Goal: Information Seeking & Learning: Learn about a topic

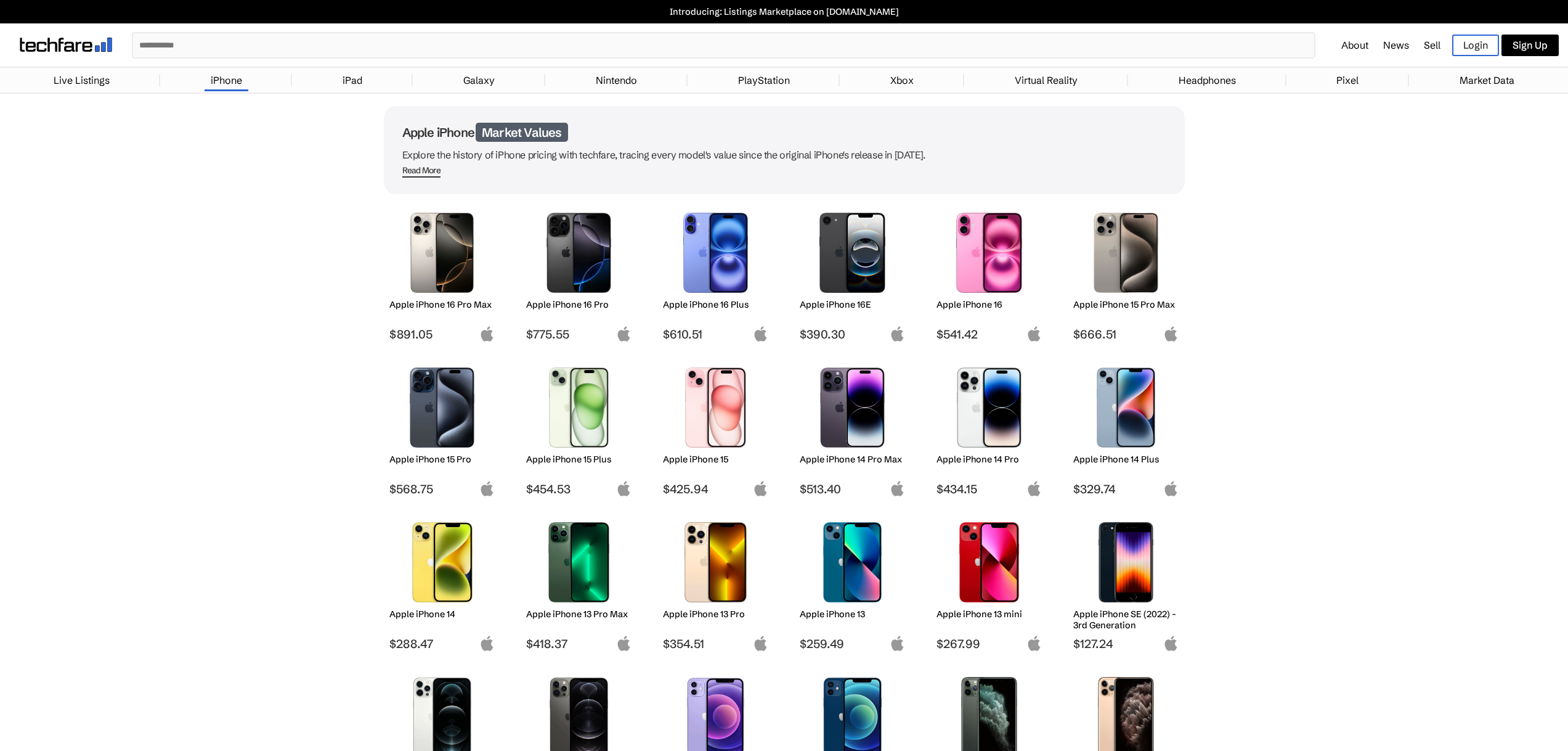
click at [437, 428] on img at bounding box center [442, 407] width 87 height 80
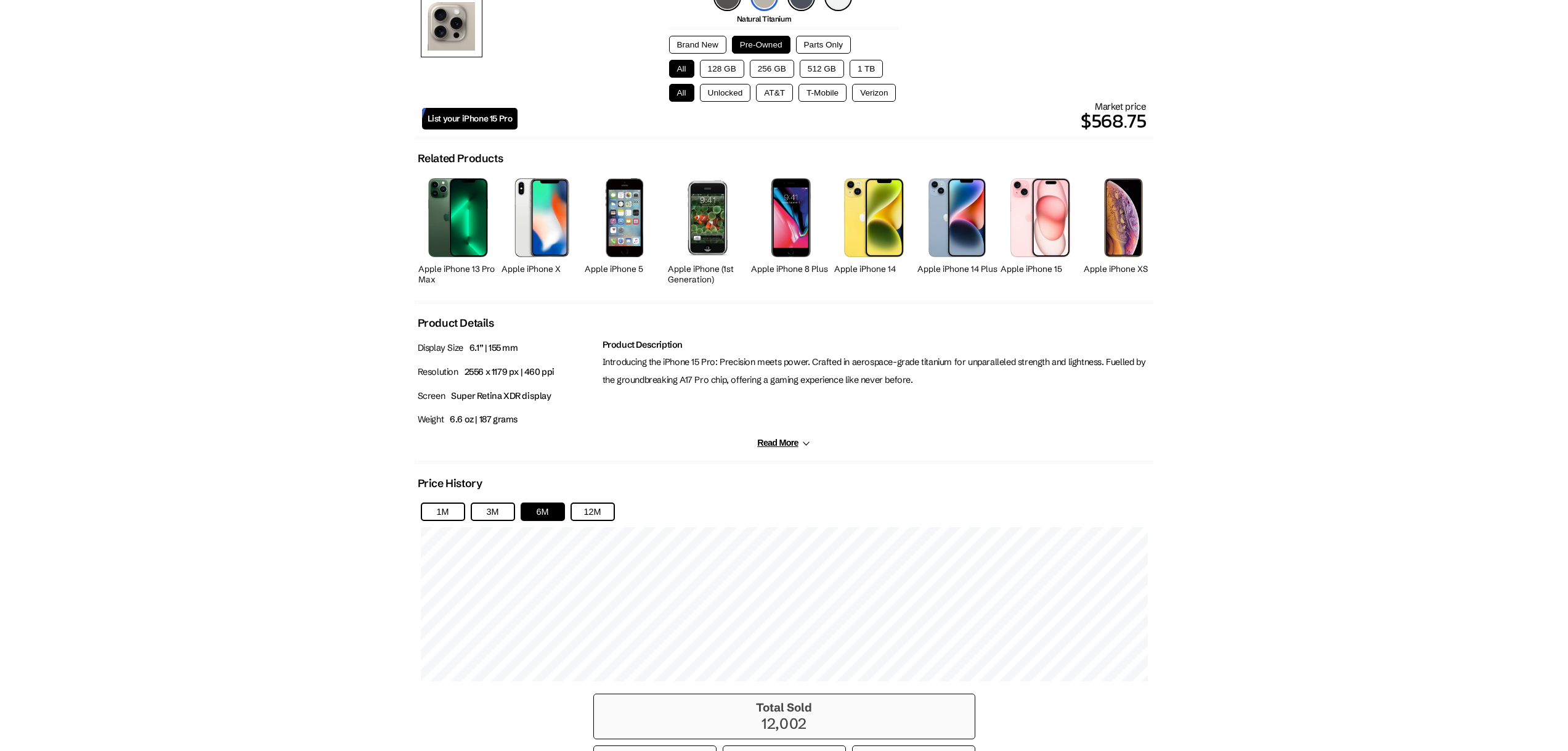
scroll to position [450, 0]
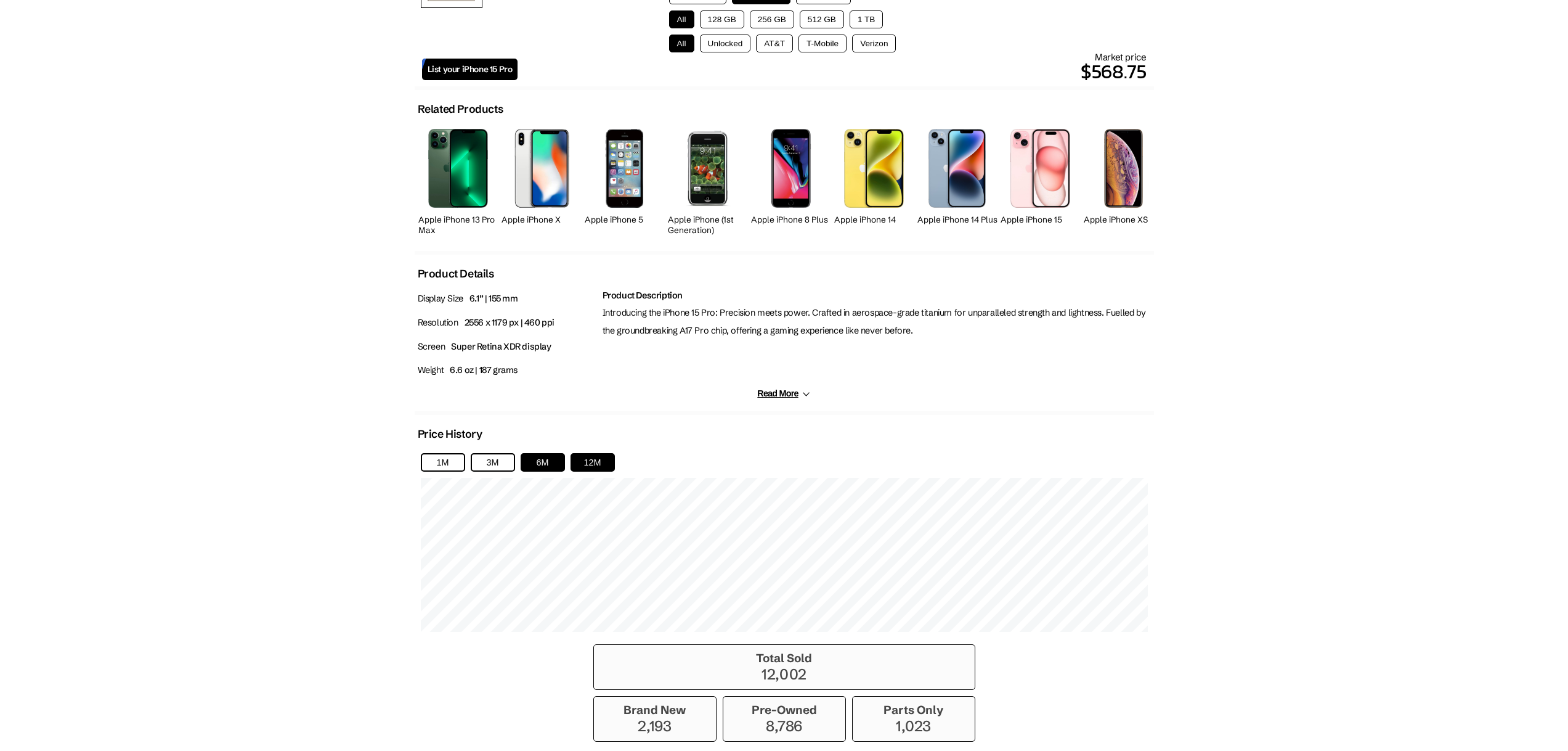
click at [601, 464] on button "12M" at bounding box center [592, 462] width 44 height 18
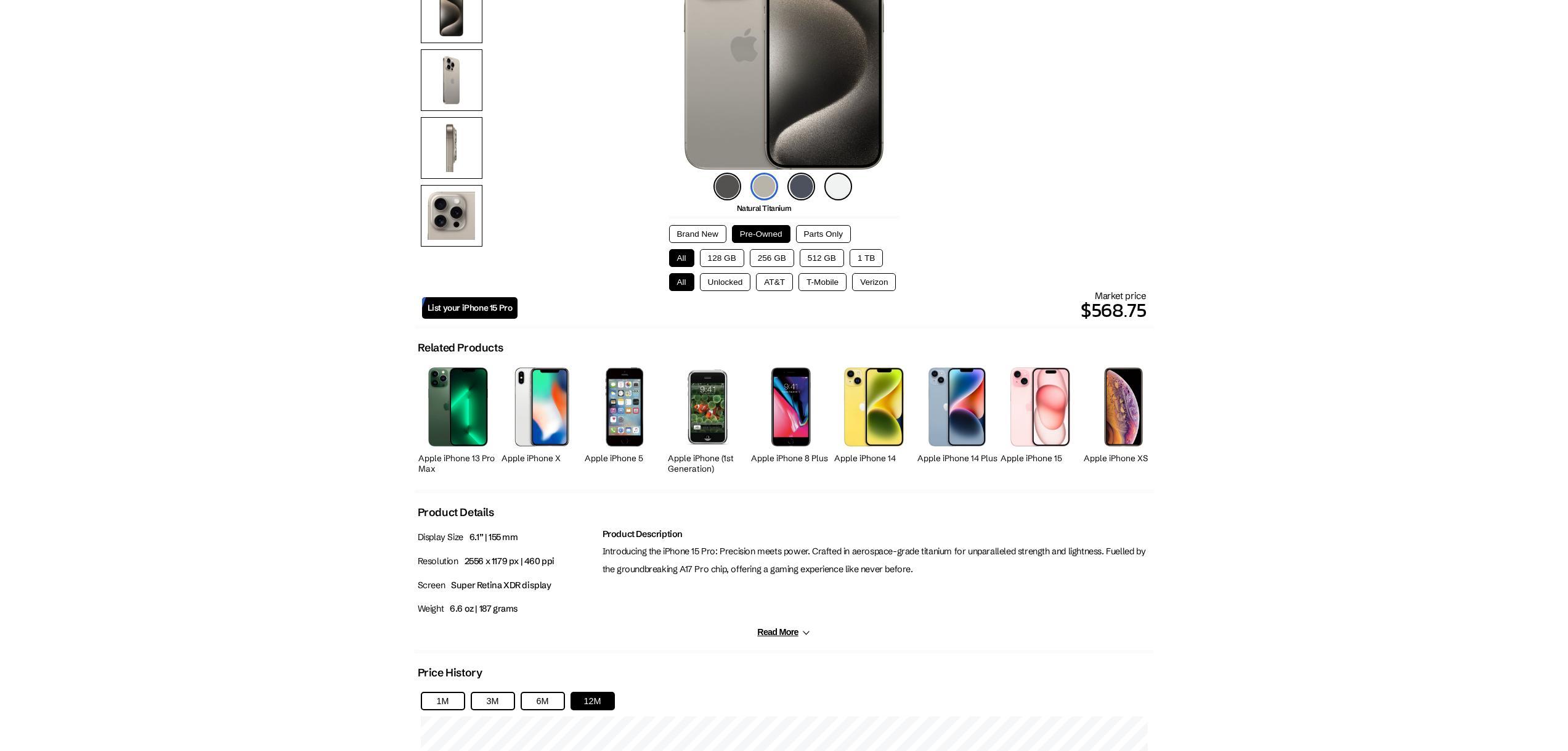
click at [706, 233] on button "Brand New" at bounding box center [698, 234] width 57 height 18
click at [763, 235] on button "Pre-Owned" at bounding box center [761, 234] width 58 height 18
click at [782, 258] on button "256 GB" at bounding box center [772, 258] width 44 height 18
click at [732, 261] on button "128 GB" at bounding box center [722, 258] width 44 height 18
click at [776, 256] on button "256 GB" at bounding box center [772, 258] width 44 height 18
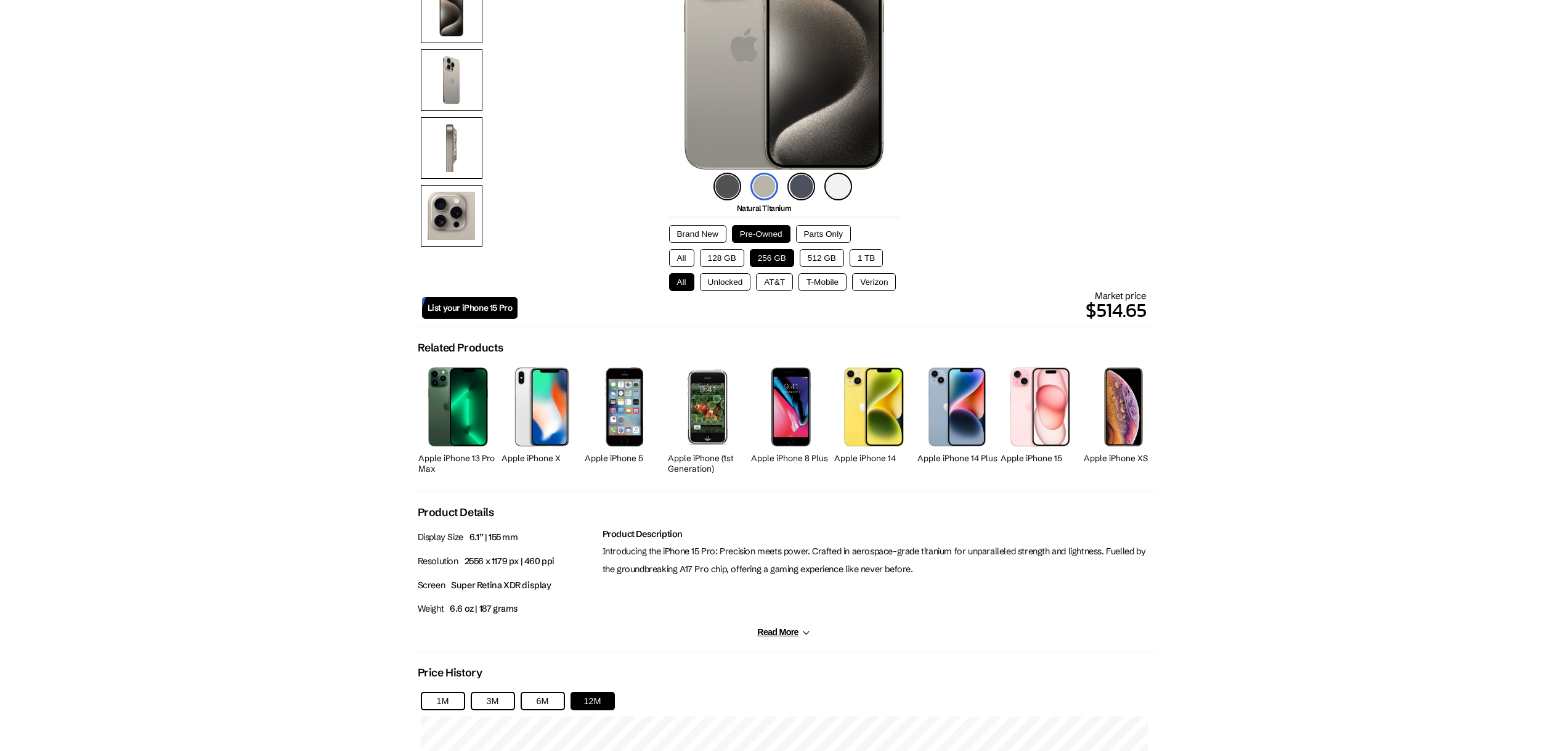
click at [732, 255] on button "128 GB" at bounding box center [722, 258] width 44 height 18
click at [777, 258] on button "256 GB" at bounding box center [772, 258] width 44 height 18
click at [825, 257] on button "512 GB" at bounding box center [821, 258] width 44 height 18
click at [770, 257] on button "256 GB" at bounding box center [772, 258] width 44 height 18
click at [864, 259] on button "1 TB" at bounding box center [866, 258] width 33 height 18
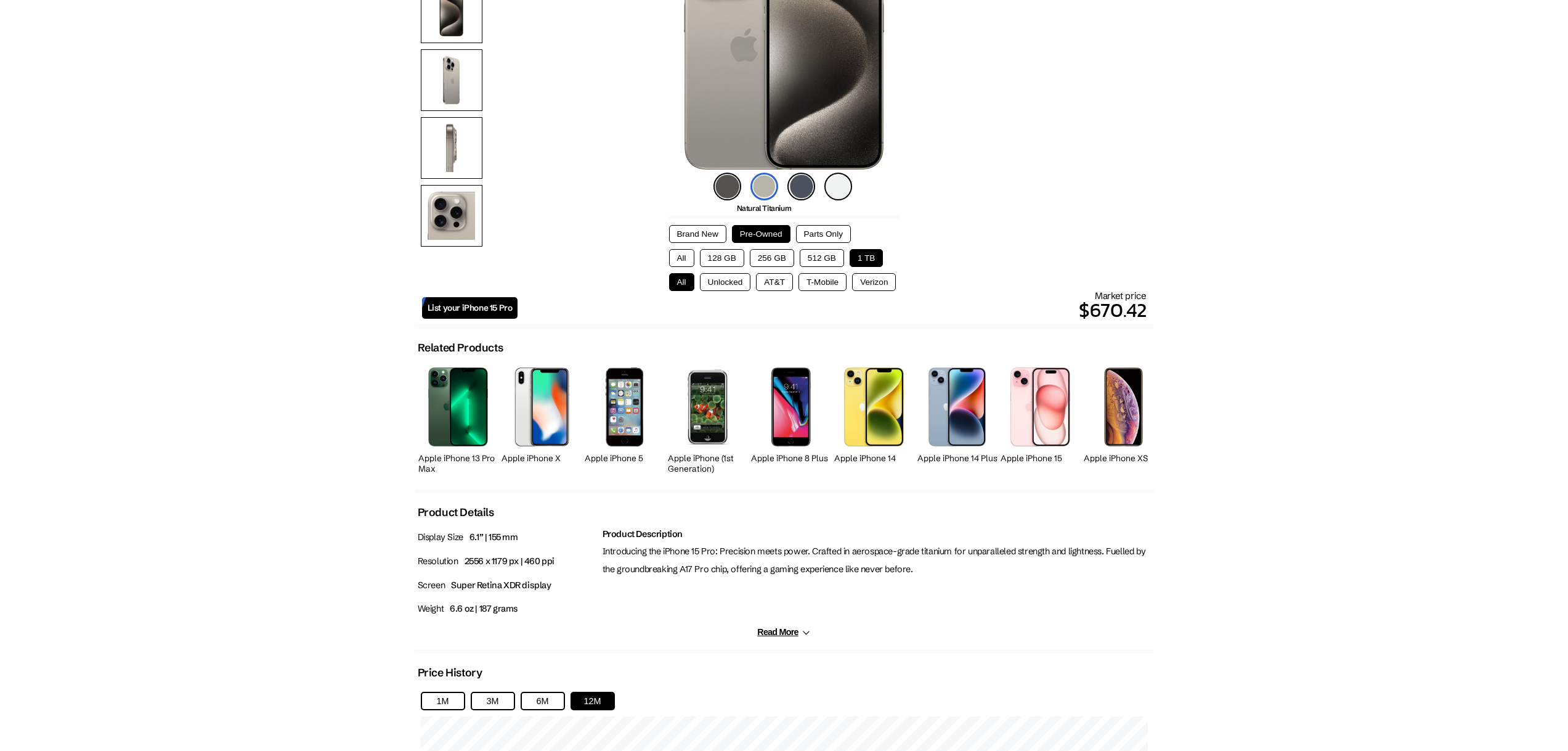
click at [807, 254] on button "512 GB" at bounding box center [821, 258] width 44 height 18
click at [758, 257] on button "256 GB" at bounding box center [772, 258] width 44 height 18
click at [723, 259] on button "128 GB" at bounding box center [722, 258] width 44 height 18
click at [756, 254] on button "256 GB" at bounding box center [772, 258] width 44 height 18
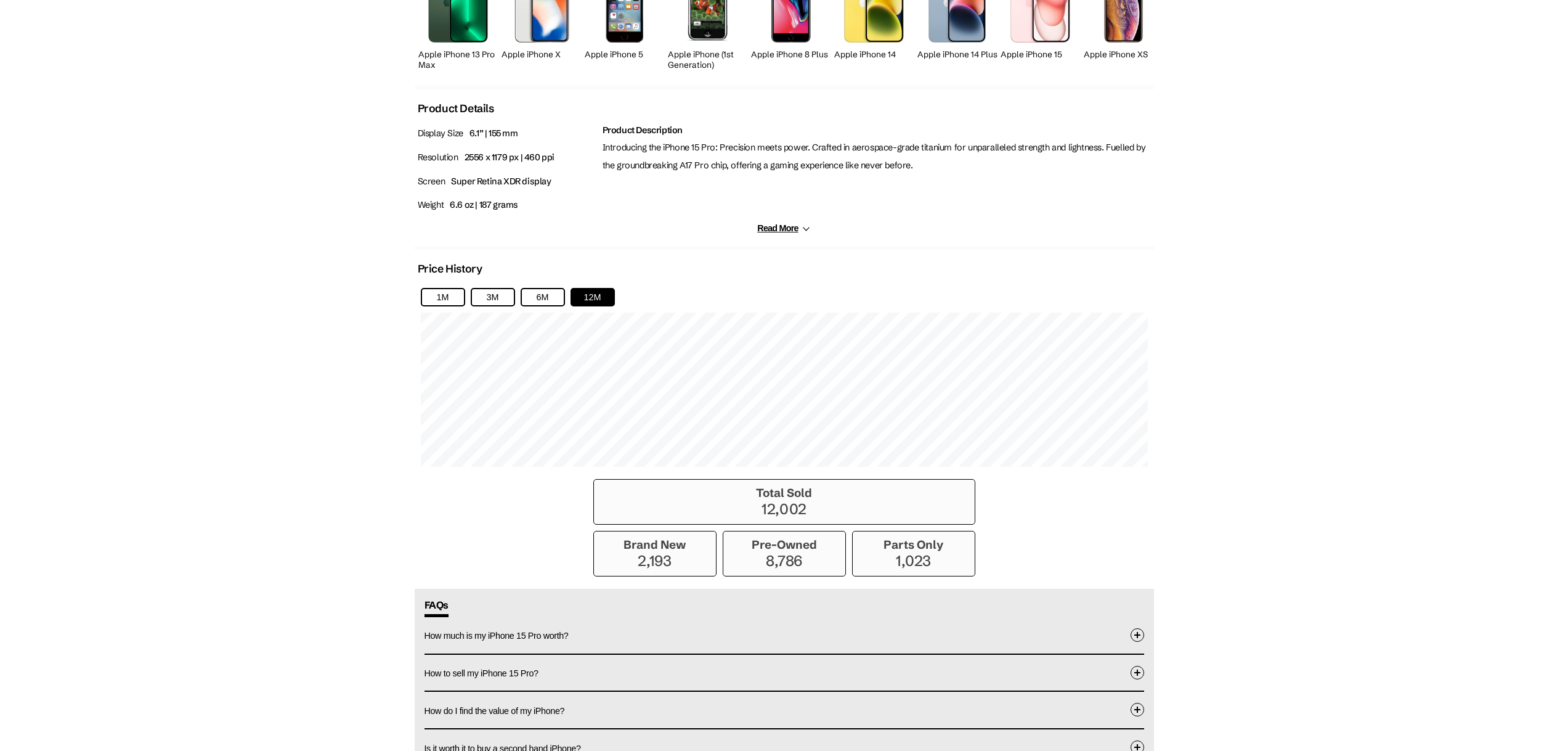
scroll to position [760, 0]
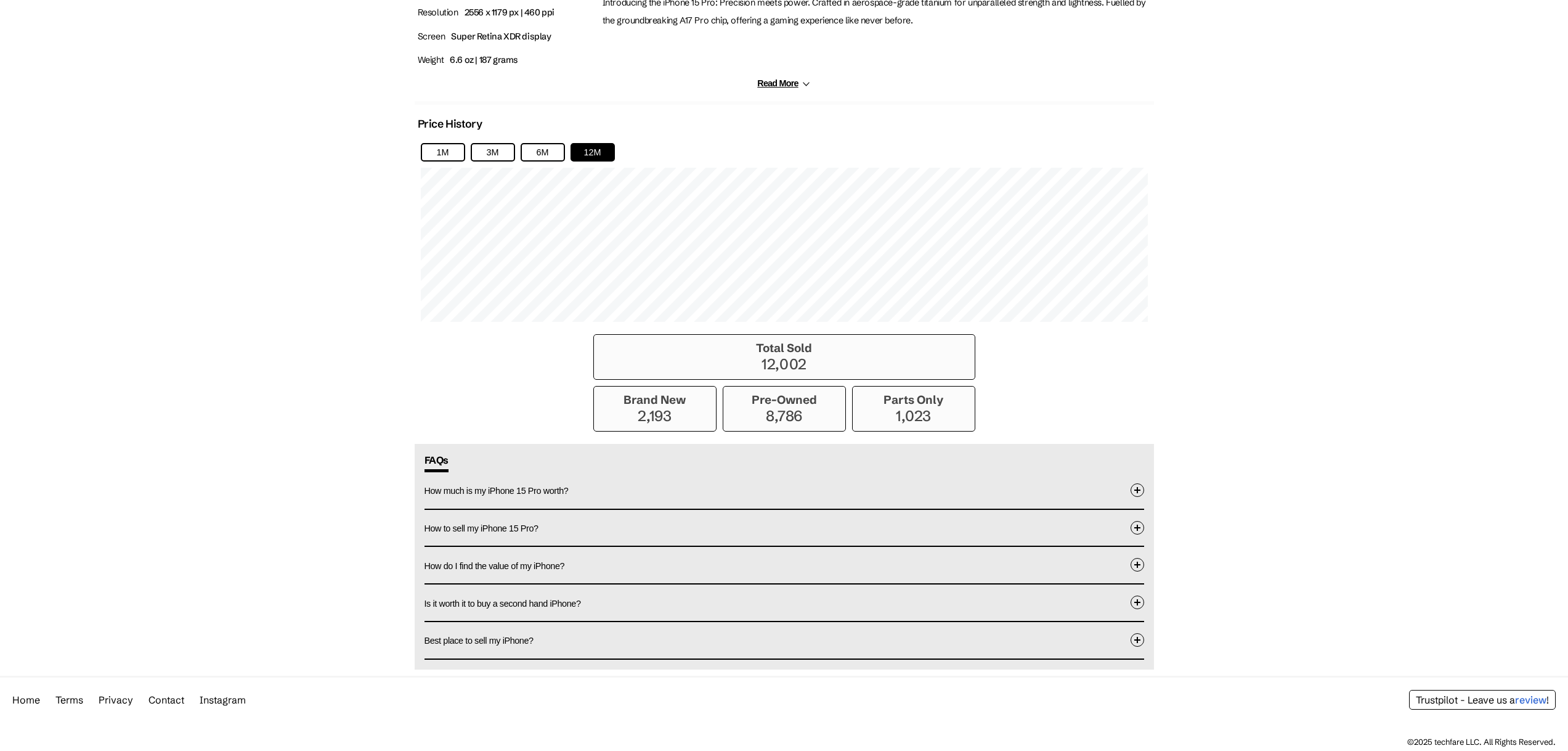
click at [564, 490] on span "How much is my iPhone 15 Pro worth?" at bounding box center [497, 491] width 145 height 10
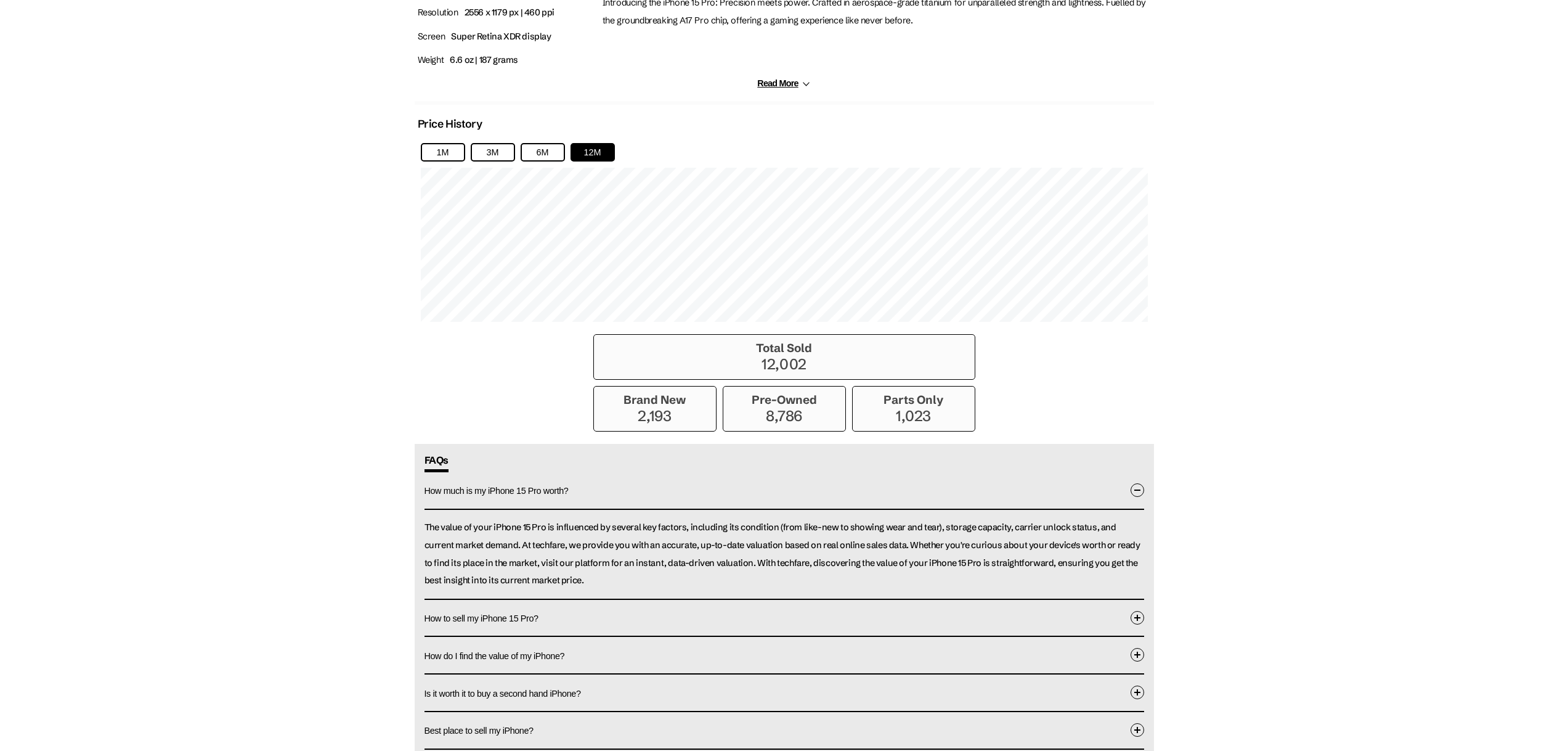
click at [565, 490] on span "How much is my iPhone 15 Pro worth?" at bounding box center [497, 491] width 145 height 10
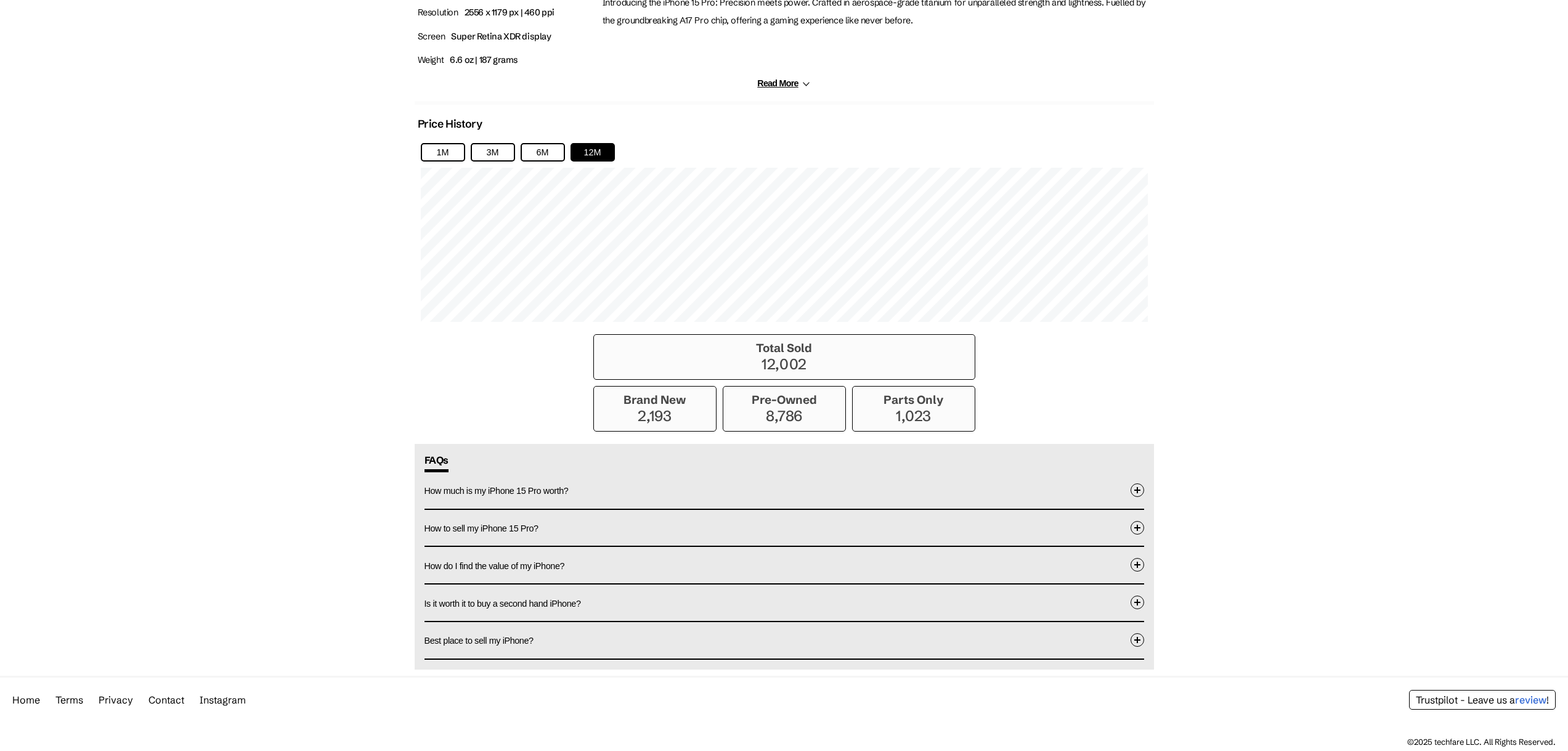
click at [551, 596] on button "Is it worth it to buy a second hand iPhone?" at bounding box center [784, 602] width 720 height 37
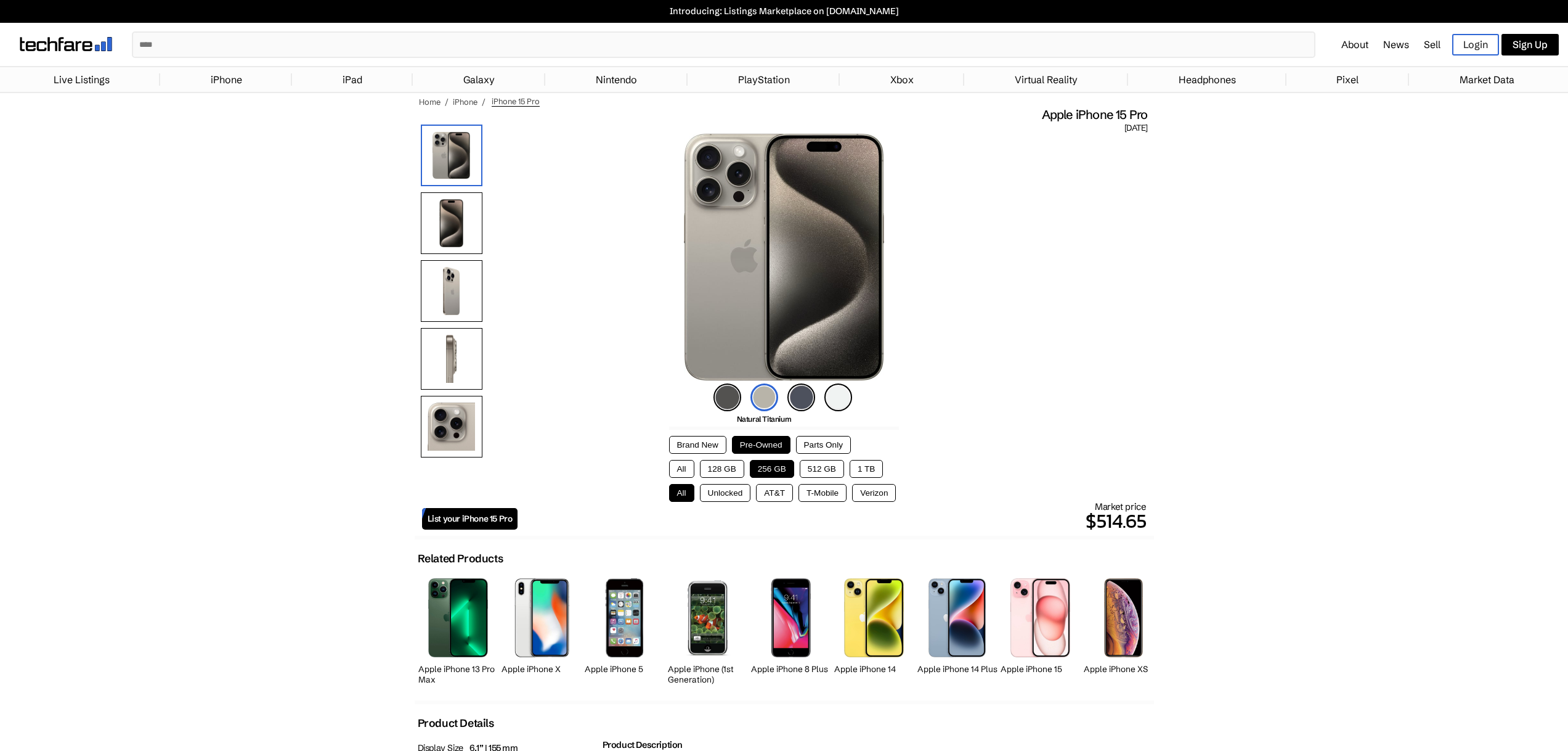
scroll to position [0, 0]
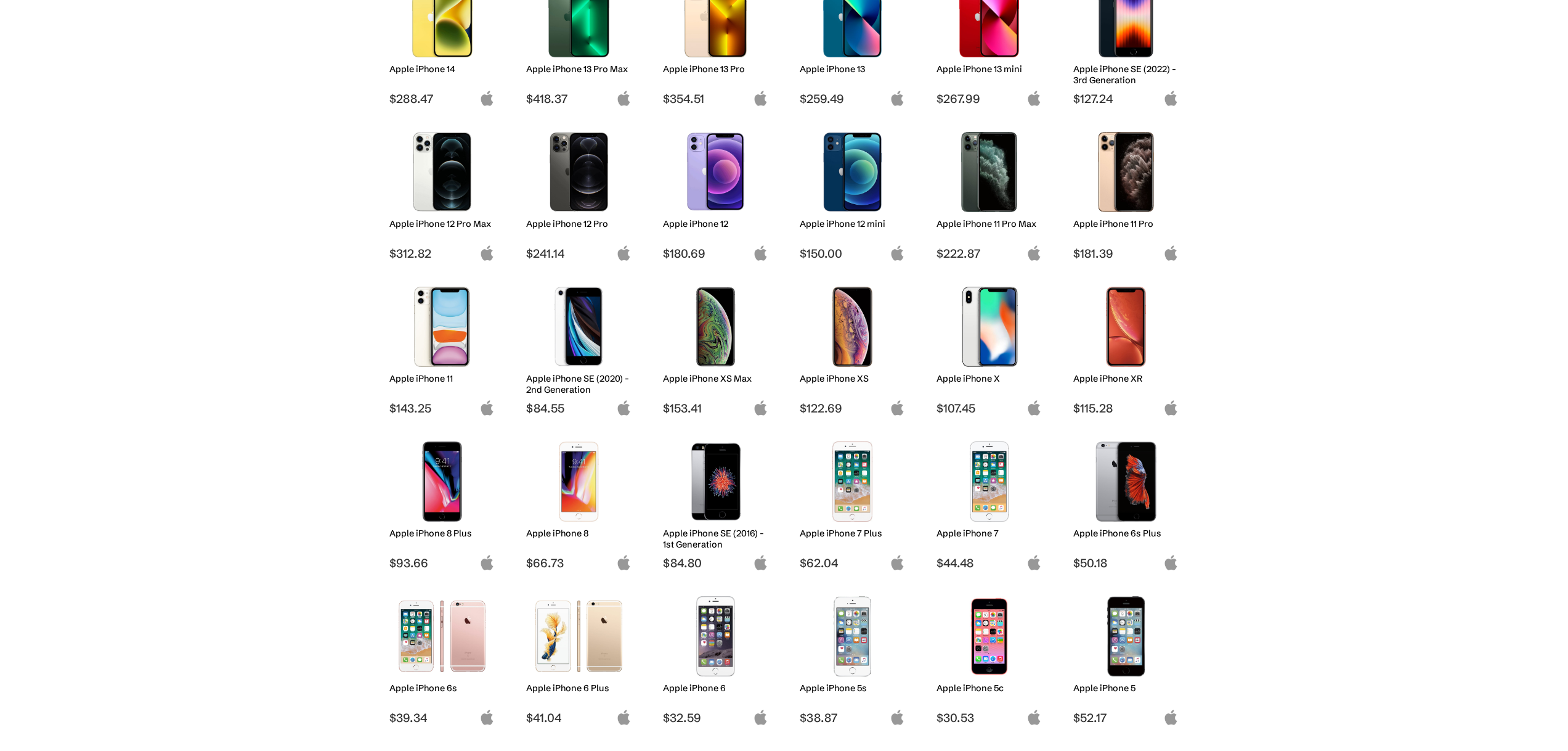
scroll to position [538, 0]
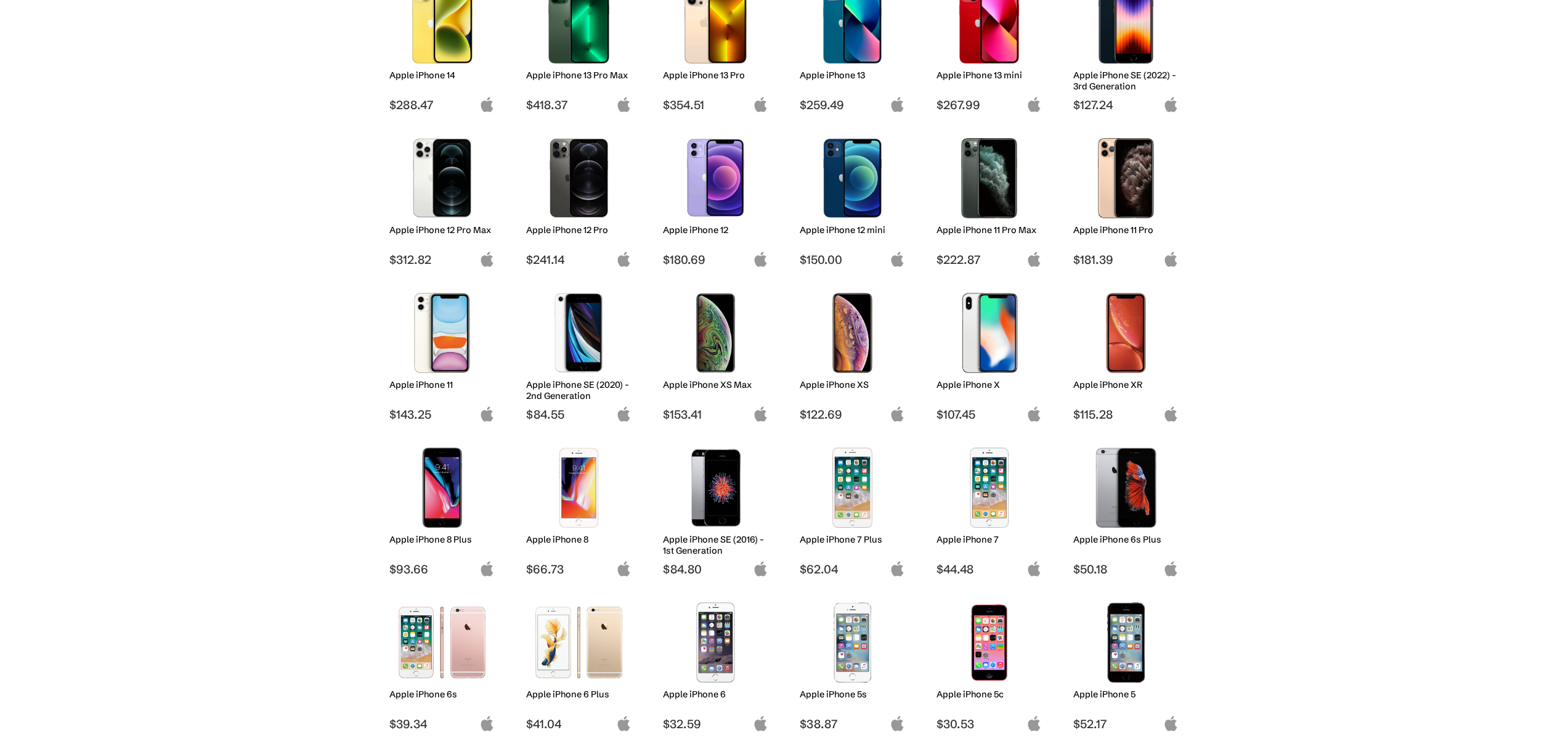
click at [569, 333] on img at bounding box center [579, 332] width 87 height 80
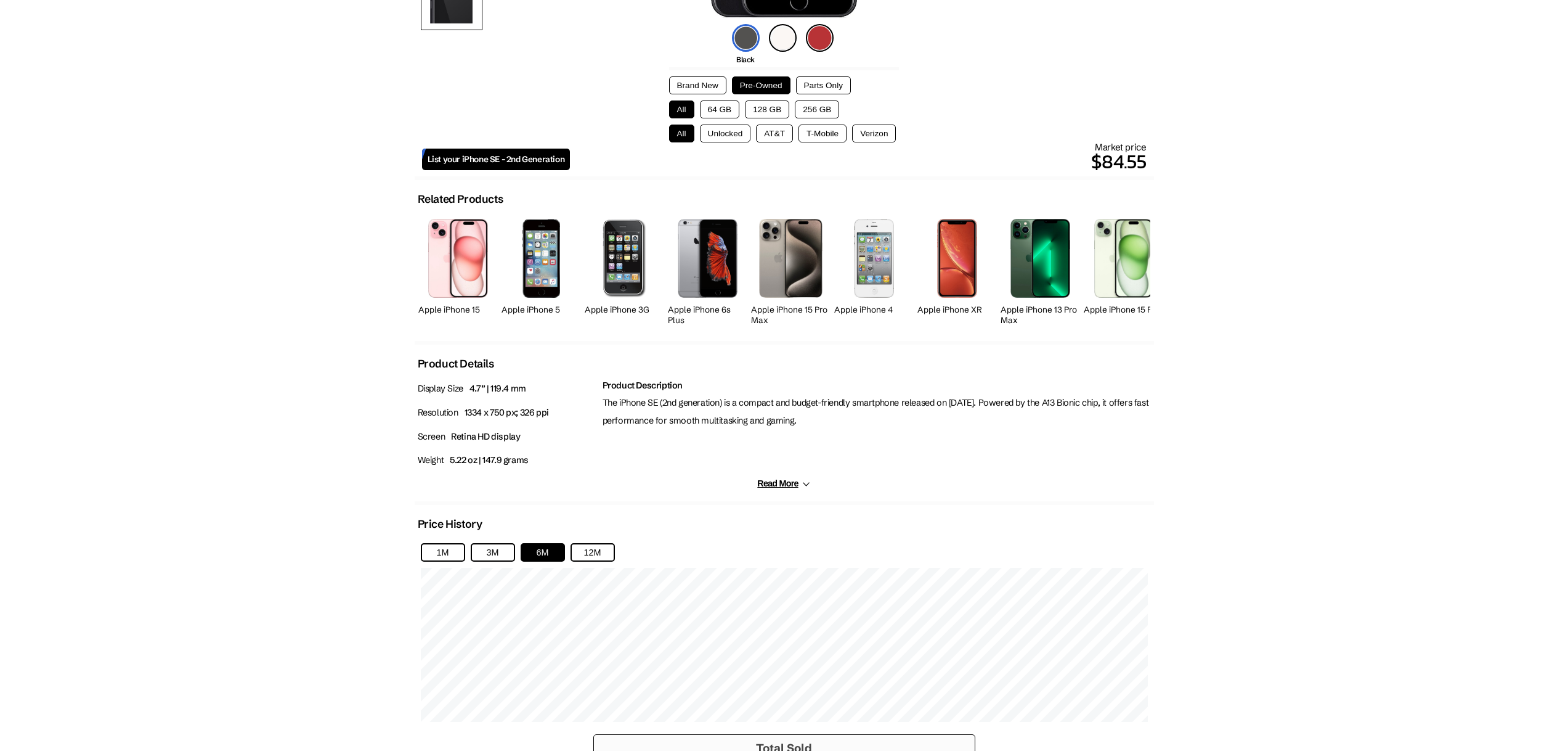
scroll to position [371, 0]
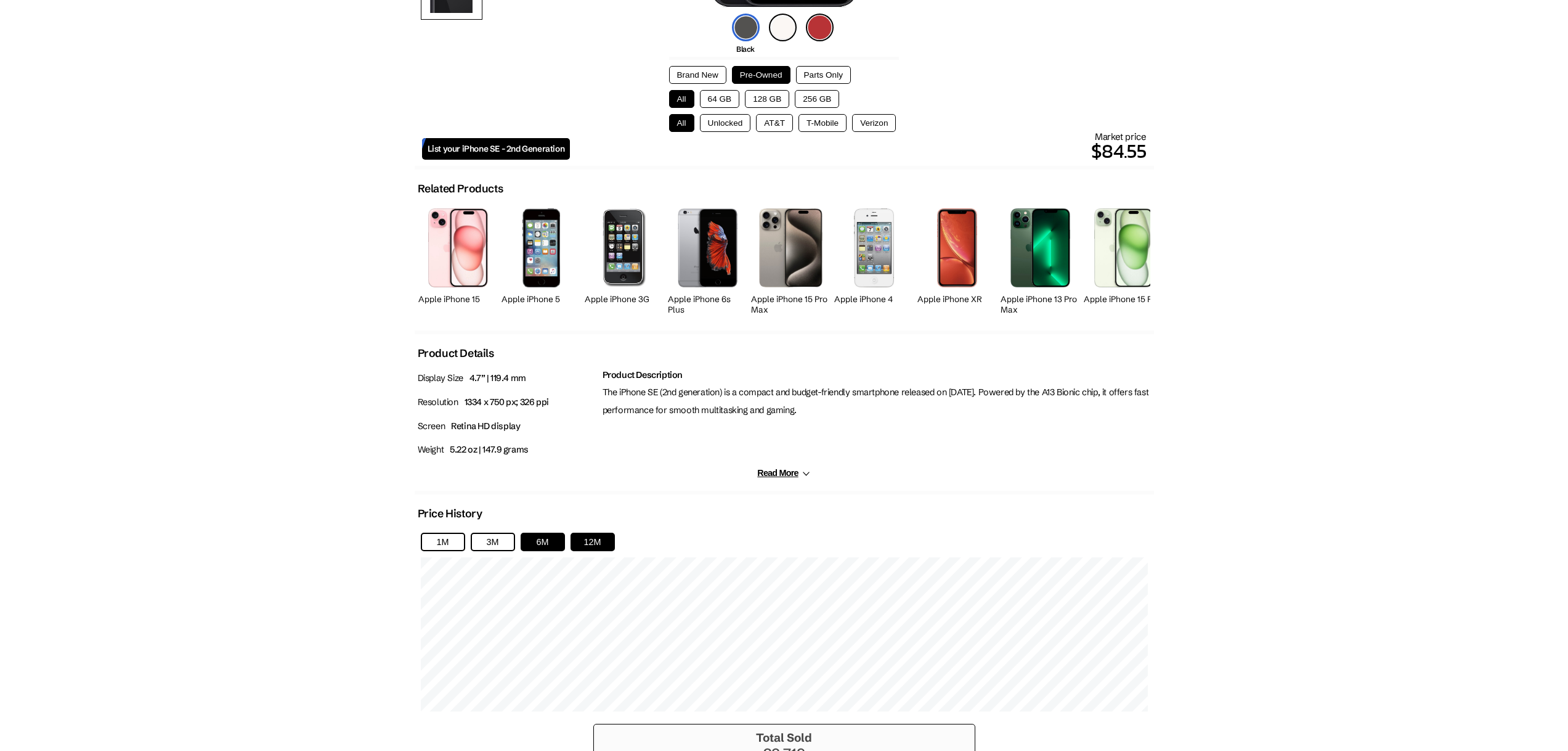
click at [584, 537] on button "12M" at bounding box center [592, 542] width 44 height 18
